Goal: Subscribe to service/newsletter

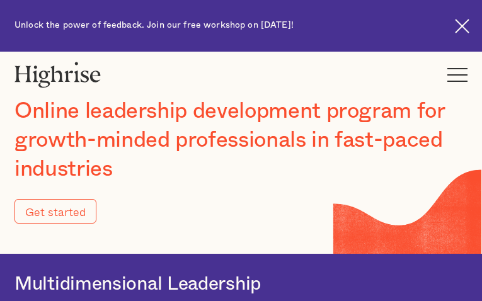
type input "Submit"
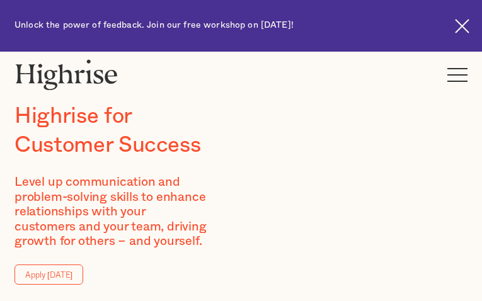
type input "rBEiFxbvV"
type input "uPlGwpFNdsp"
type input "[EMAIL_ADDRESS][DOMAIN_NAME]"
type input "2887142222"
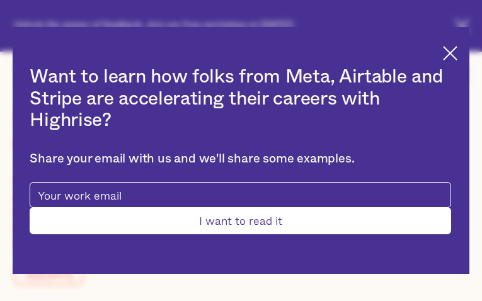
type input "Submit"
type input "uyyjoqYPhe"
type input "klHxTRlVOj"
type input "[EMAIL_ADDRESS][DOMAIN_NAME]"
type input "JOjMwjWixUoNPAZm"
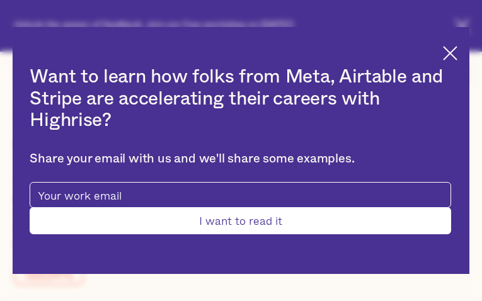
type input "acgtWSiWpfmR"
type input "[EMAIL_ADDRESS][DOMAIN_NAME]"
type input "BdjhhNFAYaeyAhR"
type input "UFUlFaVa"
type input "[EMAIL_ADDRESS][DOMAIN_NAME]"
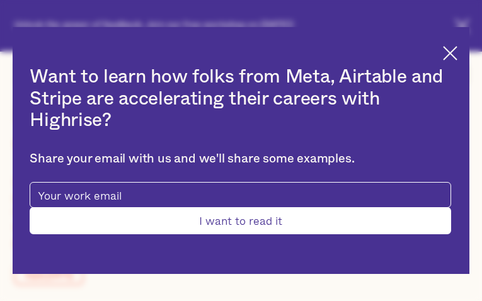
type input "7371528876"
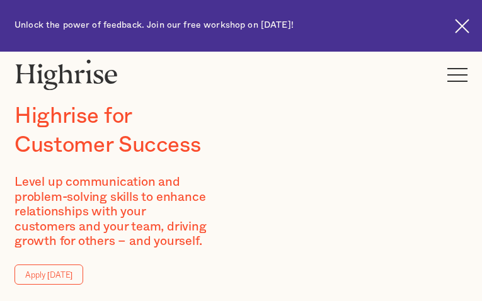
type input "iCSicCoGh"
type input "MrbKcCuL"
type input "[EMAIL_ADDRESS][DOMAIN_NAME]"
type input "bcsLViZQpjPHpyS"
type input "WujsihDLYhqPr"
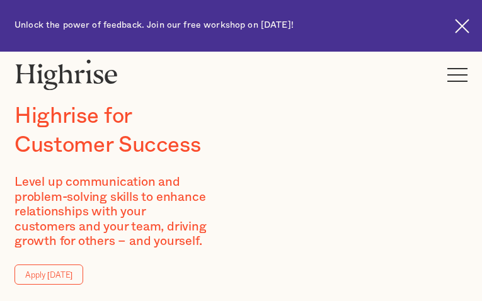
type input "[EMAIL_ADDRESS][DOMAIN_NAME]"
type input "8294575054"
type input "kvEfzbXP"
type input "kpRWBOHb"
type input "[EMAIL_ADDRESS][DOMAIN_NAME]"
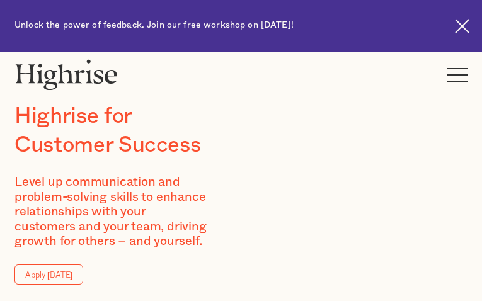
type input "BELPSvtenF"
type input "vzrbNjWiYG"
type input "[EMAIL_ADDRESS][DOMAIN_NAME]"
type input "8804030952"
